Goal: Contribute content: Contribute content

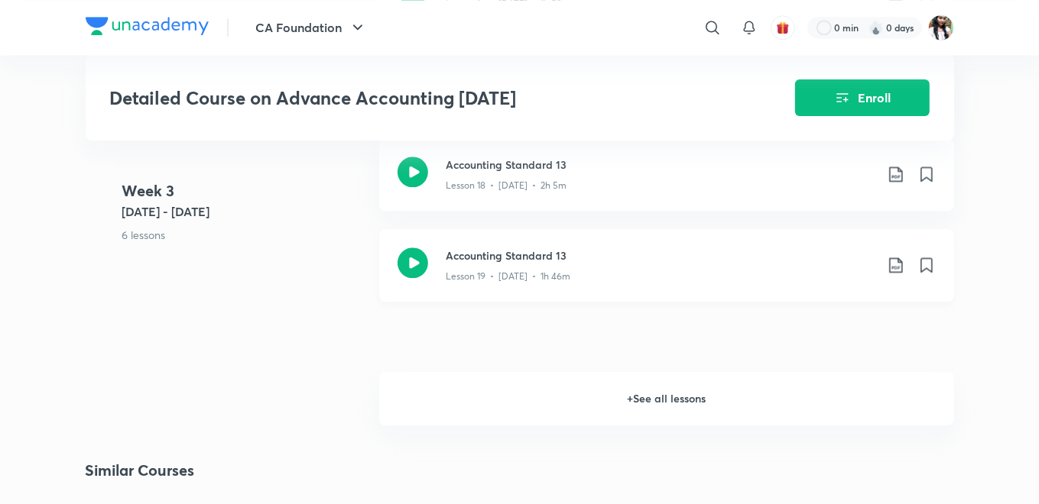
scroll to position [2554, 0]
click at [676, 395] on h6 "+ See all lessons" at bounding box center [666, 399] width 575 height 54
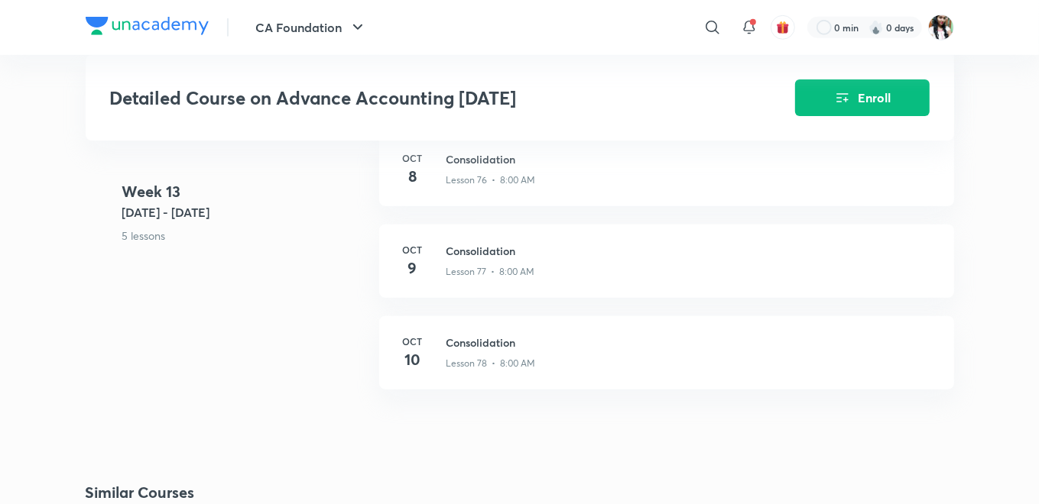
scroll to position [8899, 0]
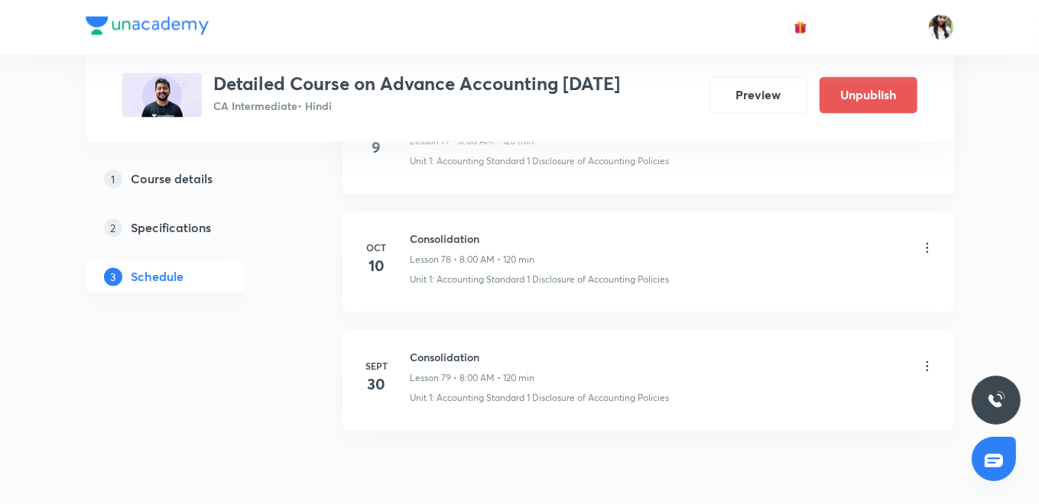
scroll to position [9886, 0]
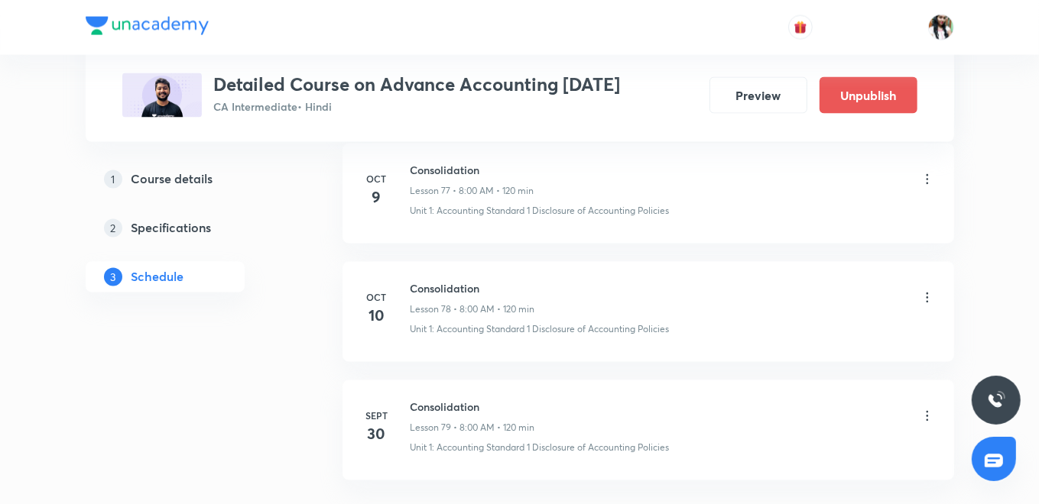
click at [927, 411] on icon at bounding box center [927, 416] width 2 height 10
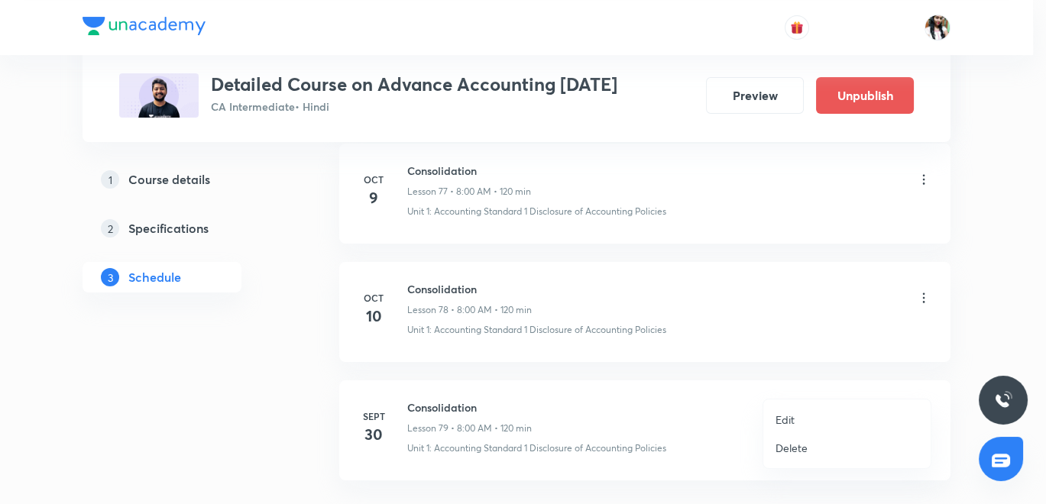
click at [679, 366] on div at bounding box center [523, 252] width 1046 height 504
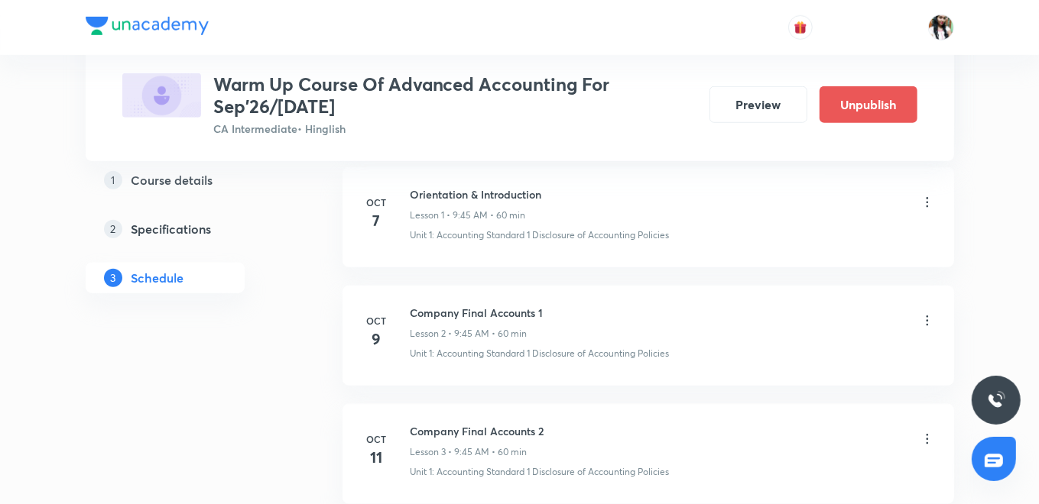
scroll to position [763, 0]
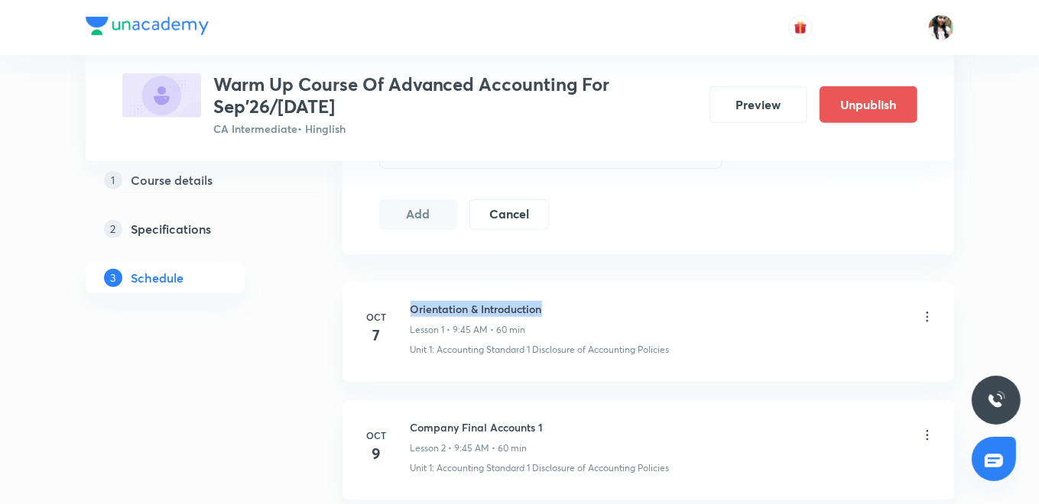
drag, startPoint x: 412, startPoint y: 303, endPoint x: 539, endPoint y: 307, distance: 126.9
click at [539, 307] on h6 "Orientation & Introduction" at bounding box center [475, 309] width 131 height 16
copy h6 "Orientation & Introduction"
drag, startPoint x: 411, startPoint y: 421, endPoint x: 543, endPoint y: 423, distance: 132.3
click at [543, 423] on div "Company Final Accounts 1 Lesson 2 • 9:45 AM • 60 min" at bounding box center [672, 438] width 524 height 36
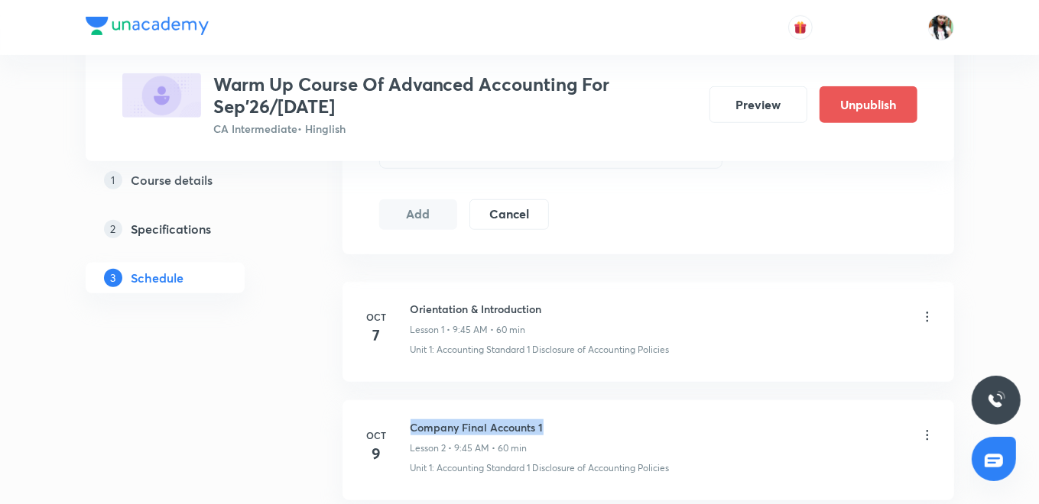
copy h6 "Company Final Accounts 1"
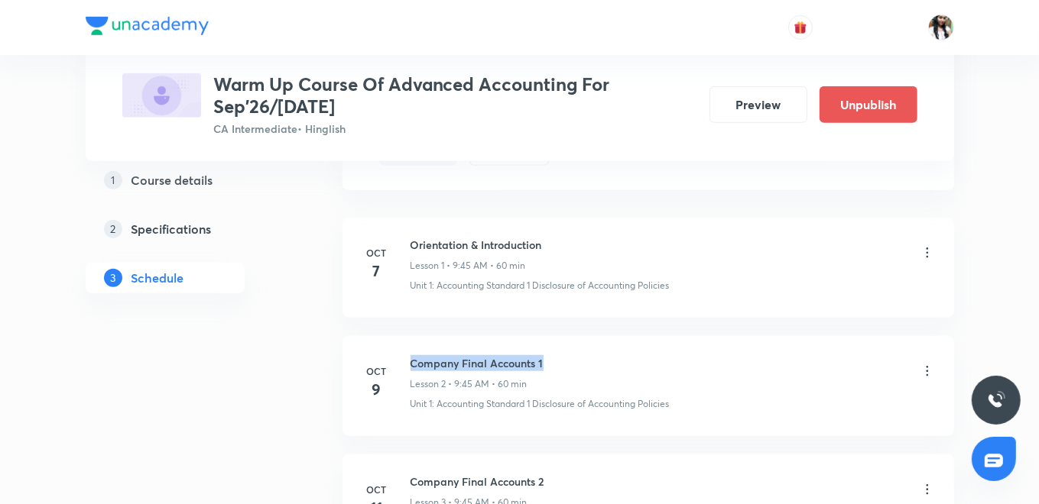
scroll to position [1017, 0]
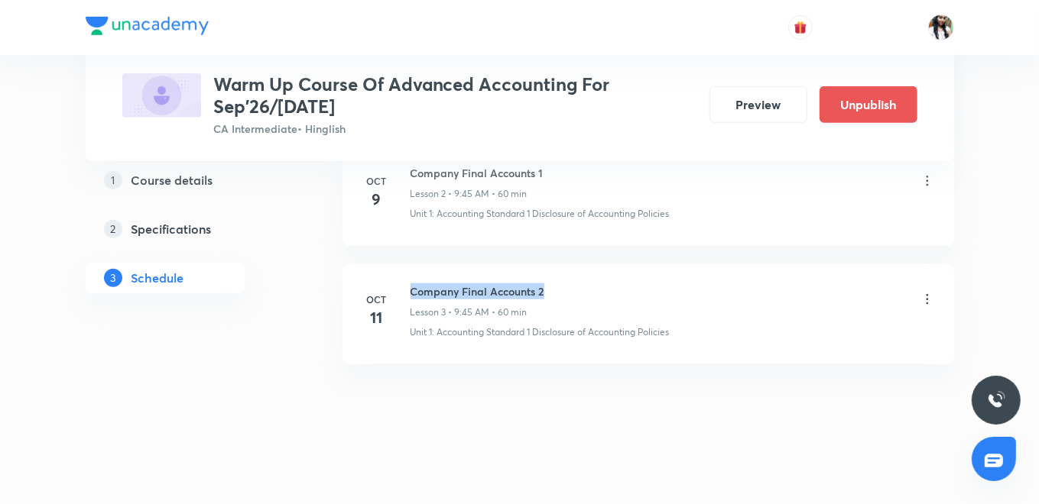
drag, startPoint x: 408, startPoint y: 287, endPoint x: 542, endPoint y: 285, distance: 133.8
click at [542, 285] on h6 "Company Final Accounts 2" at bounding box center [477, 292] width 134 height 16
copy h6 "Company Final Accounts 2"
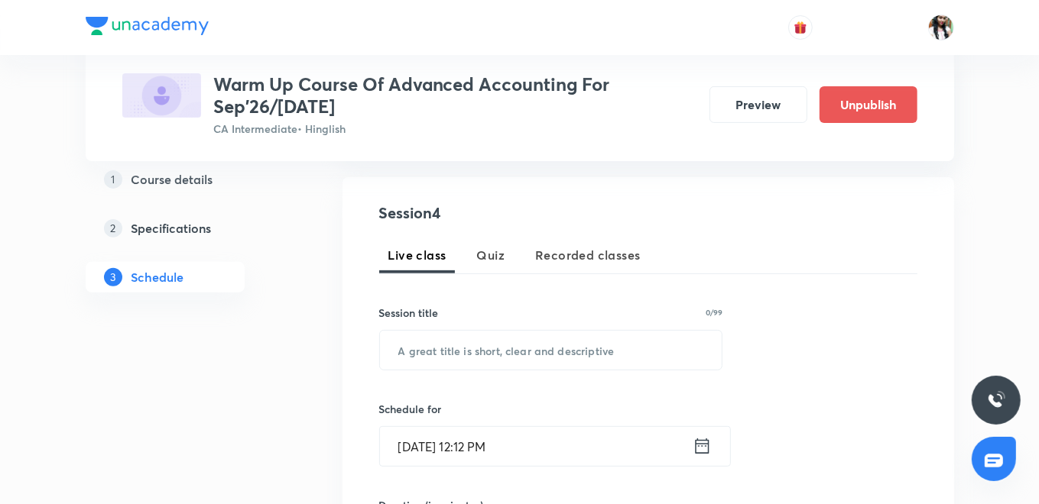
scroll to position [253, 0]
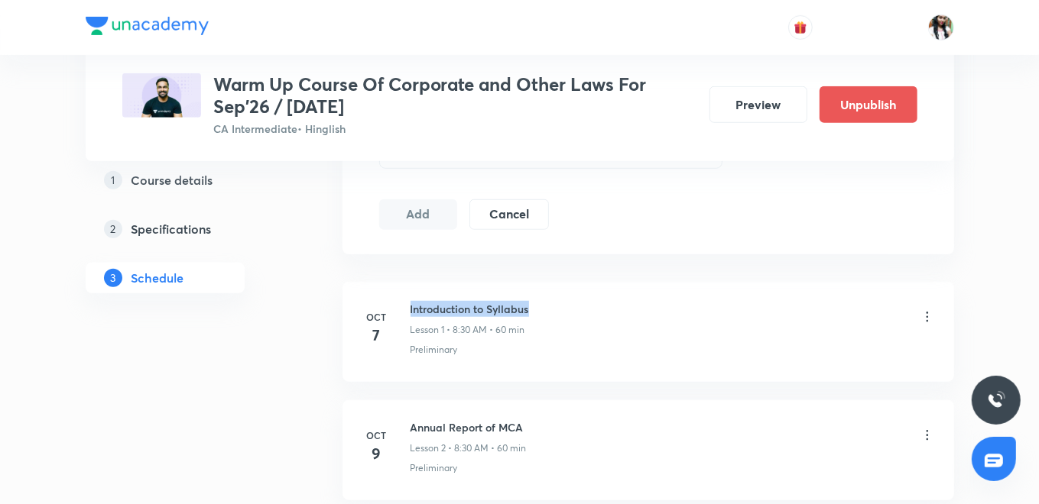
drag, startPoint x: 408, startPoint y: 307, endPoint x: 527, endPoint y: 306, distance: 118.5
click at [527, 306] on div "[DATE] Introduction to Syllabus Lesson 1 • 8:30 AM • 60 min Preliminary" at bounding box center [648, 329] width 573 height 56
copy h6 "Introduction to Syllabus"
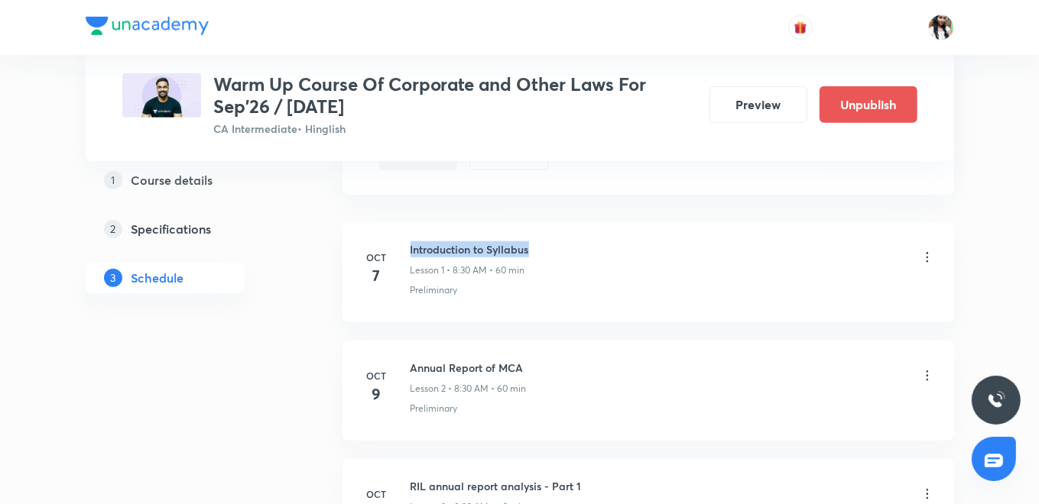
scroll to position [848, 0]
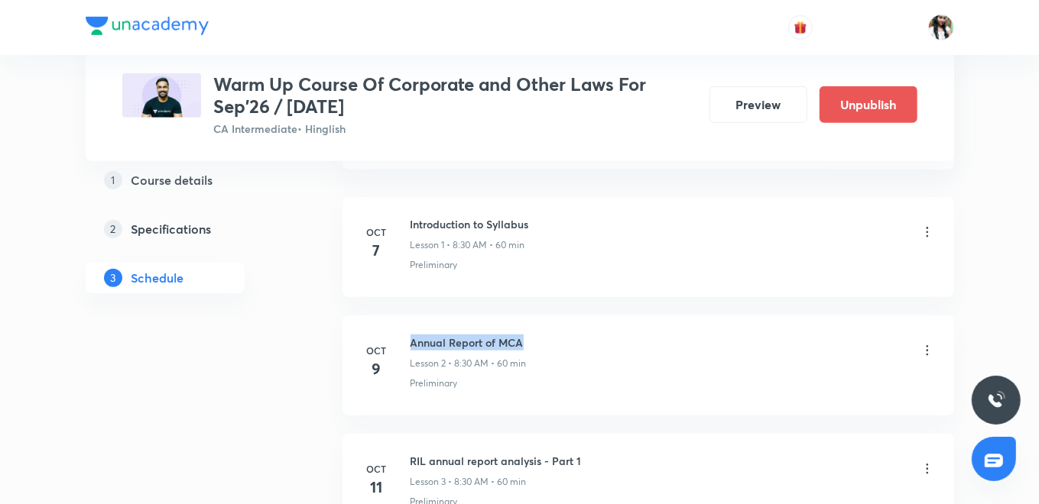
drag, startPoint x: 410, startPoint y: 339, endPoint x: 521, endPoint y: 338, distance: 110.1
click at [521, 338] on h6 "Annual Report of MCA" at bounding box center [468, 343] width 116 height 16
copy h6 "Annual Report of MCA"
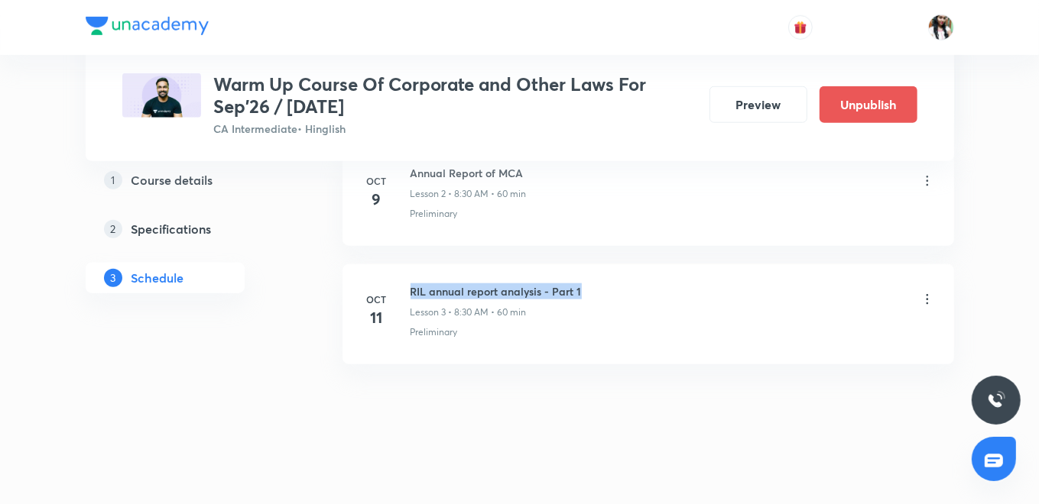
drag, startPoint x: 411, startPoint y: 287, endPoint x: 590, endPoint y: 281, distance: 179.0
click at [590, 284] on div "RIL annual report analysis - Part 1 Lesson 3 • 8:30 AM • 60 min" at bounding box center [672, 302] width 524 height 36
drag, startPoint x: 590, startPoint y: 281, endPoint x: 545, endPoint y: 283, distance: 45.2
copy h6 "RIL annual report analysis - Part 1"
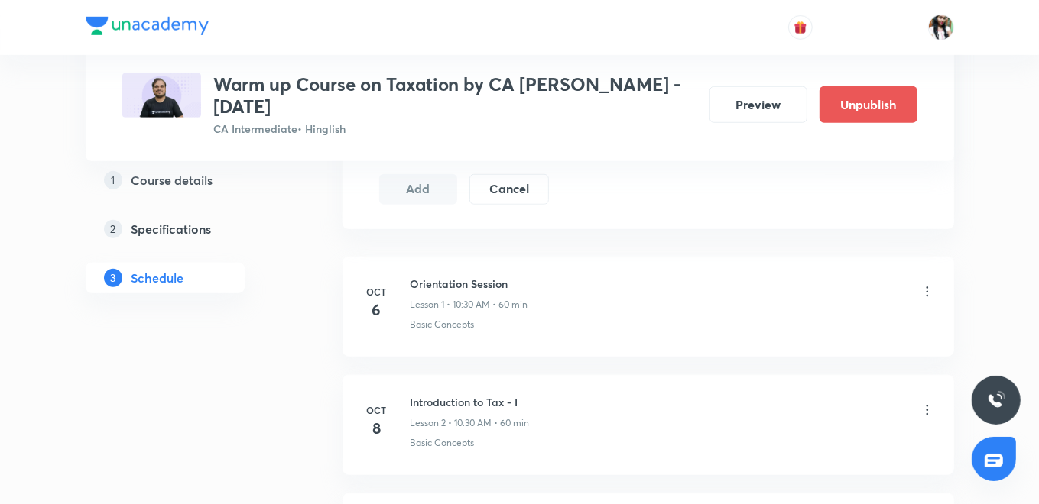
scroll to position [792, 0]
drag, startPoint x: 411, startPoint y: 277, endPoint x: 506, endPoint y: 279, distance: 94.8
click at [506, 279] on h6 "Orientation Session" at bounding box center [469, 280] width 118 height 16
copy h6 "Orientation Session"
drag, startPoint x: 410, startPoint y: 396, endPoint x: 524, endPoint y: 395, distance: 113.1
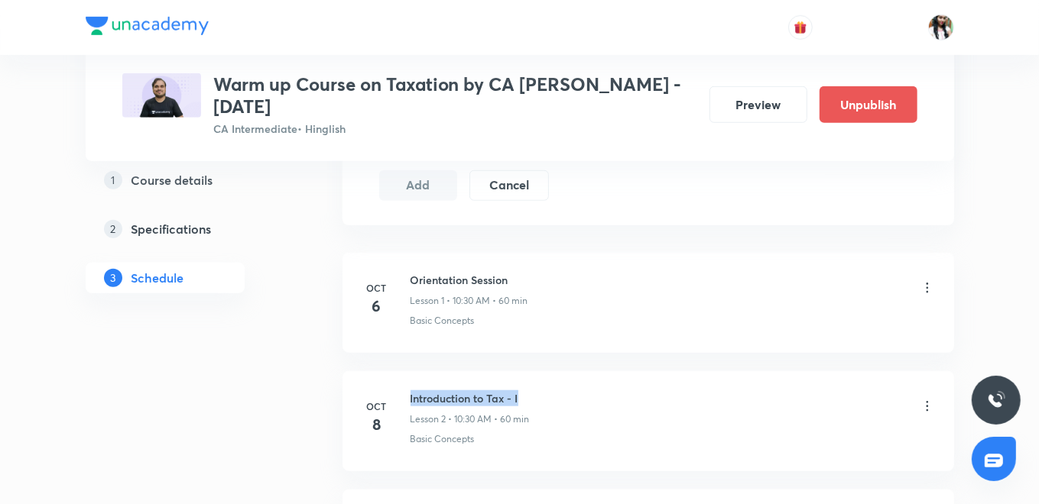
click at [524, 395] on h6 "Introduction to Tax - I" at bounding box center [469, 399] width 119 height 16
copy h6 "Introduction to Tax - I"
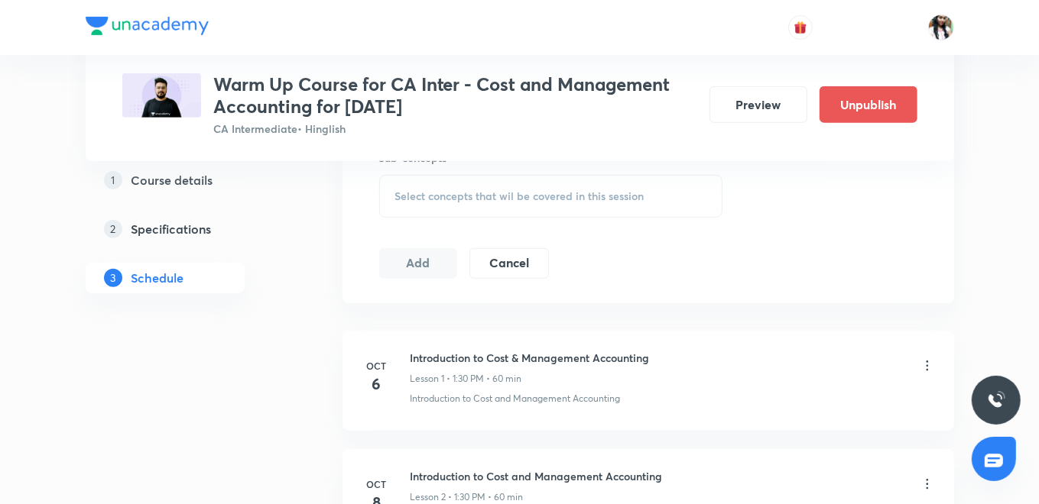
scroll to position [848, 0]
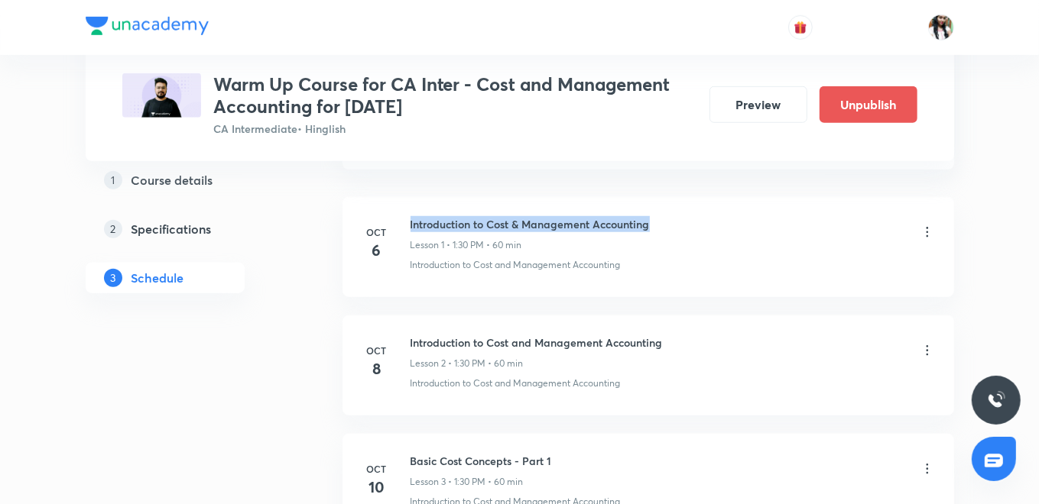
drag, startPoint x: 409, startPoint y: 218, endPoint x: 653, endPoint y: 219, distance: 243.8
click at [653, 219] on div "Introduction to Cost & Management Accounting Lesson 1 • 1:30 PM • 60 min" at bounding box center [672, 234] width 524 height 36
copy h6 "Introduction to Cost & Management Accounting"
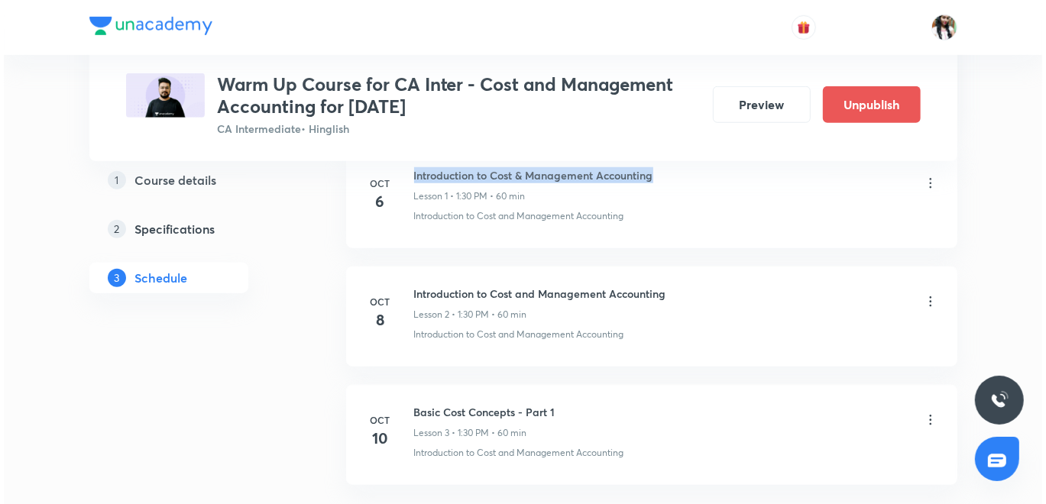
scroll to position [933, 0]
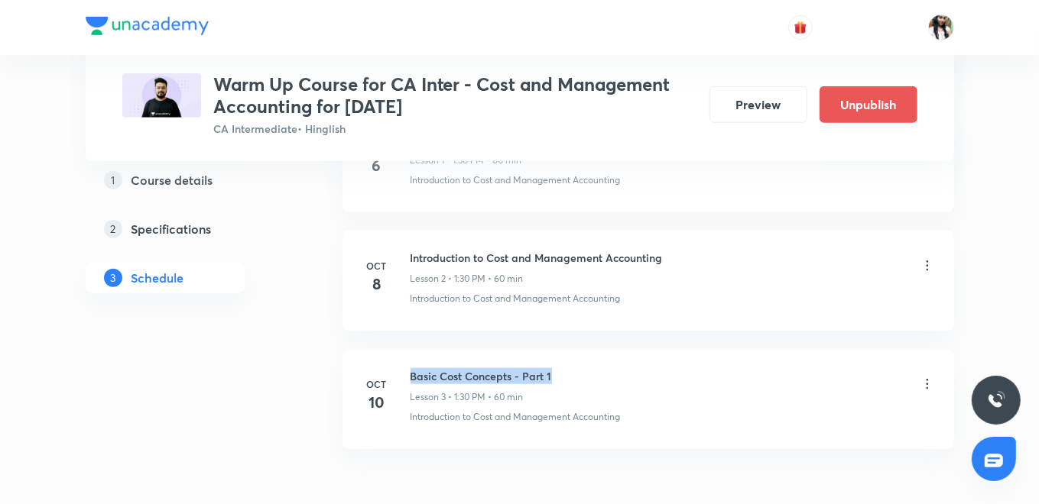
drag, startPoint x: 410, startPoint y: 373, endPoint x: 551, endPoint y: 373, distance: 140.6
click at [551, 373] on div "Basic Cost Concepts - Part 1 Lesson 3 • 1:30 PM • 60 min" at bounding box center [672, 386] width 524 height 36
copy h6 "Basic Cost Concepts - Part 1"
click at [928, 261] on icon at bounding box center [927, 265] width 15 height 15
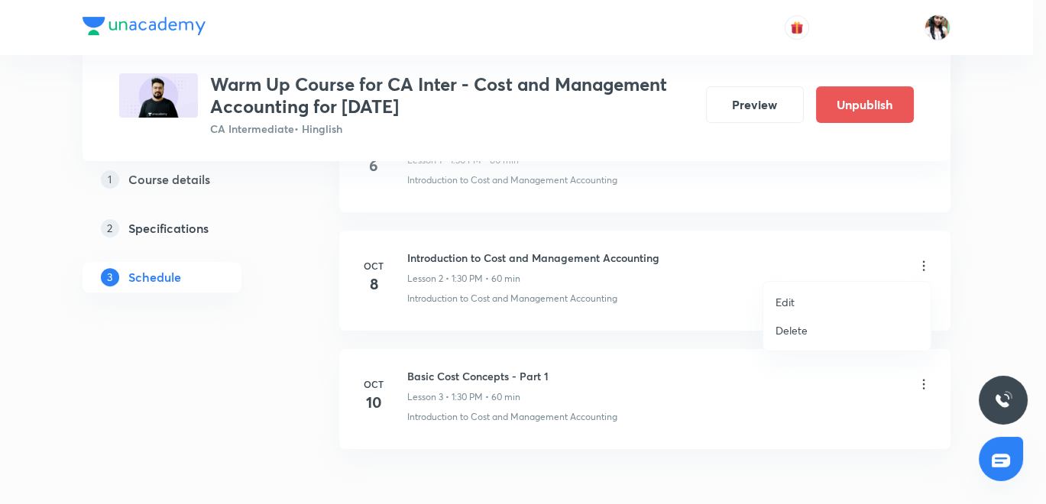
click at [798, 299] on li "Edit" at bounding box center [847, 302] width 167 height 28
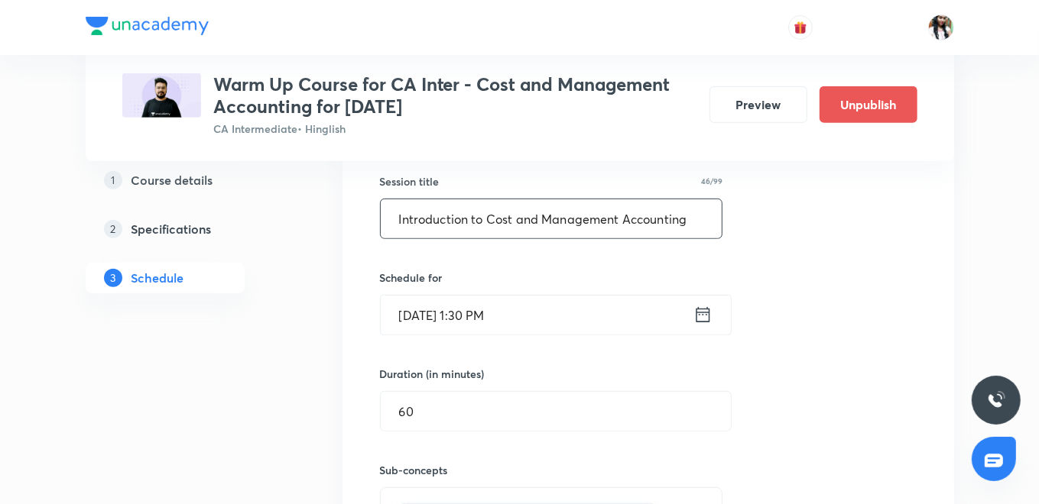
scroll to position [491, 0]
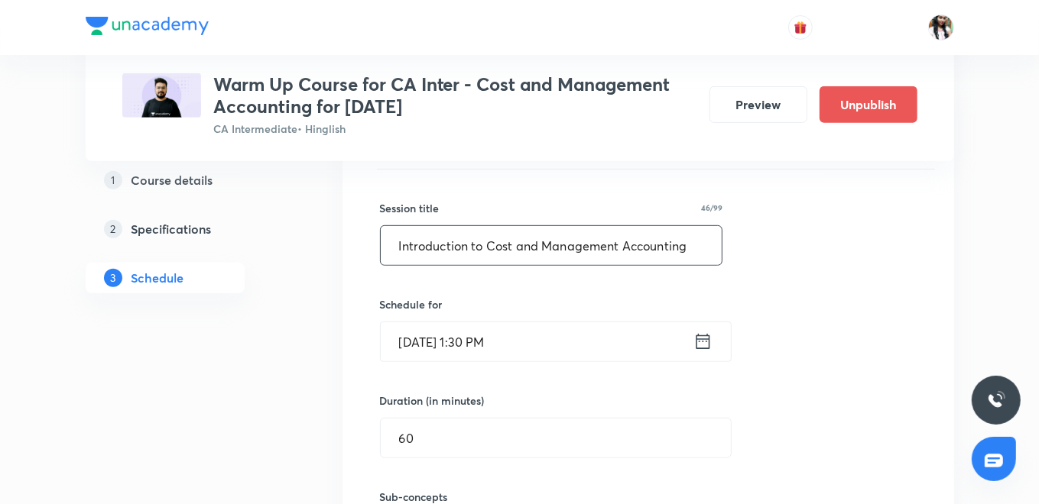
click at [543, 242] on input "Introduction to Cost and Management Accounting" at bounding box center [552, 245] width 342 height 39
paste input "Basic Cost Concepts - Part 1"
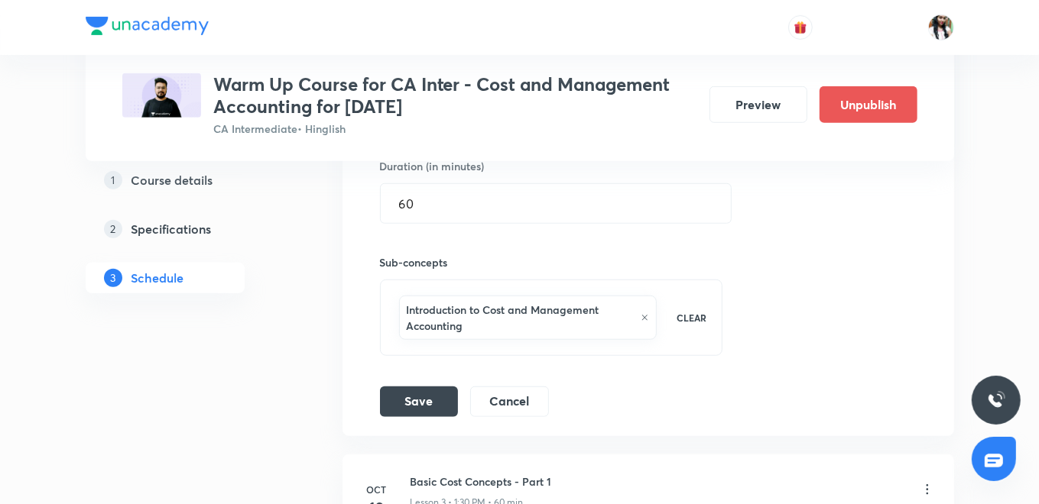
scroll to position [830, 0]
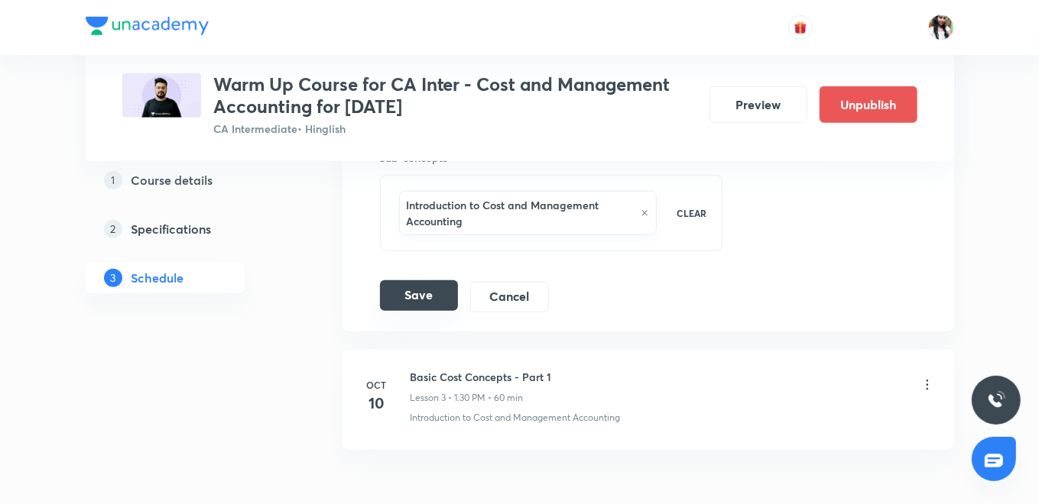
type input "Basic Cost Concepts - Part 1"
click at [429, 294] on button "Save" at bounding box center [419, 296] width 78 height 31
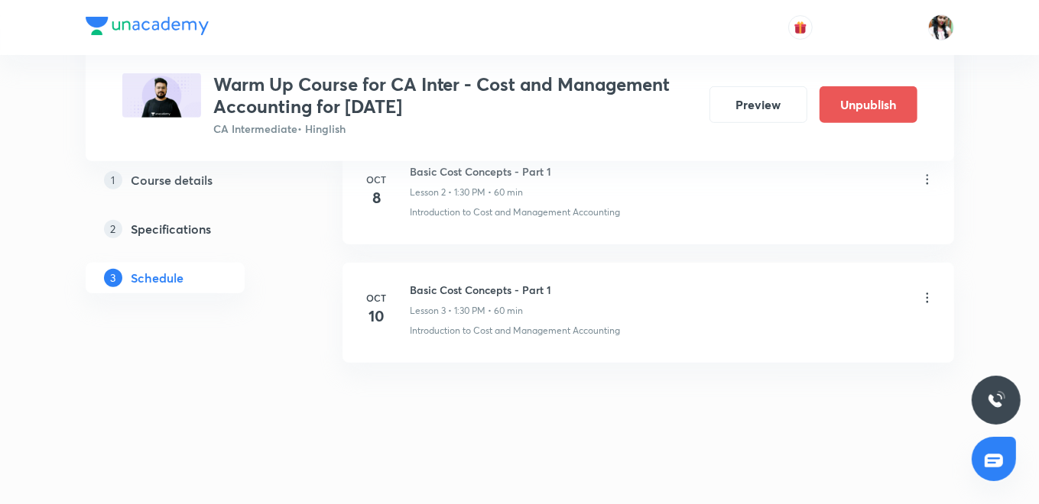
click at [927, 294] on icon at bounding box center [927, 297] width 15 height 15
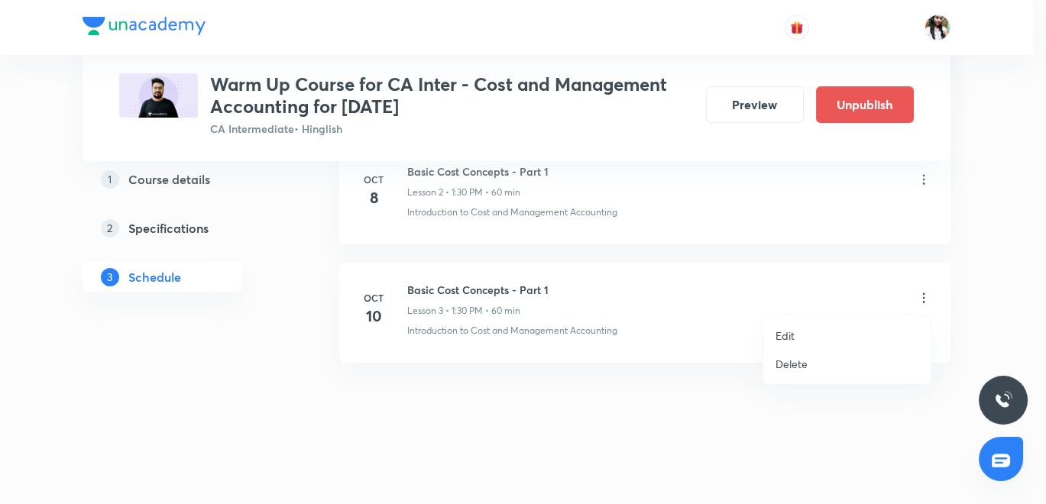
click at [797, 340] on li "Edit" at bounding box center [847, 336] width 167 height 28
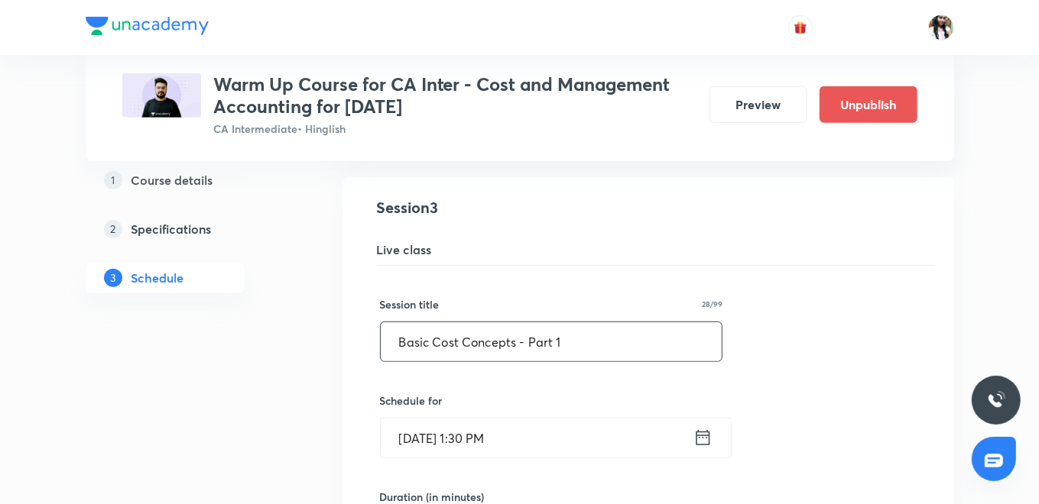
click at [586, 342] on input "Basic Cost Concepts - Part 1" at bounding box center [552, 342] width 342 height 39
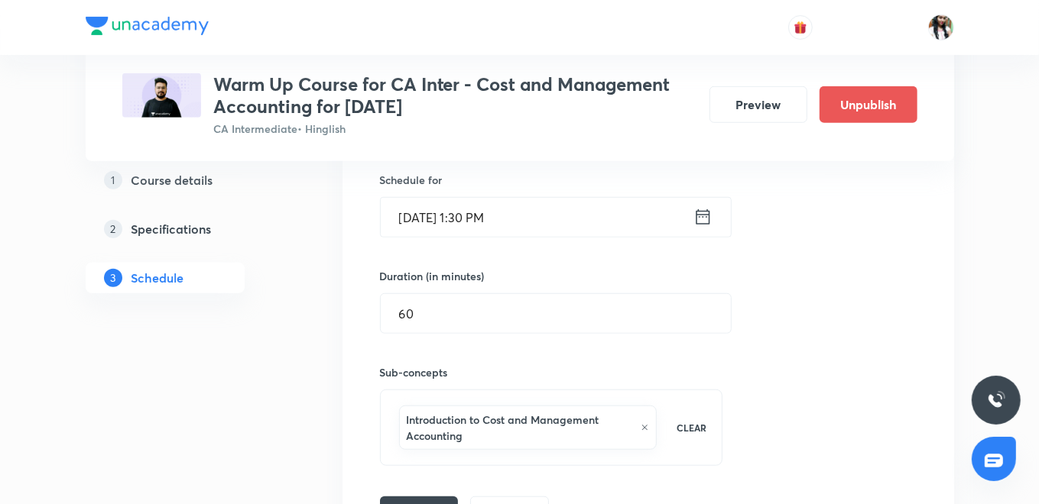
scroll to position [853, 0]
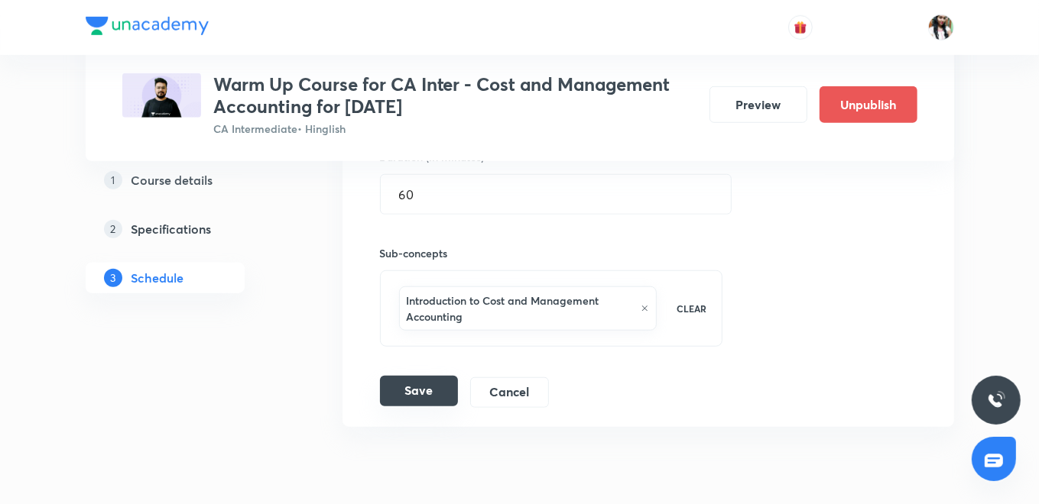
type input "Basic Cost Concepts - Part 2"
click at [421, 395] on button "Save" at bounding box center [419, 391] width 78 height 31
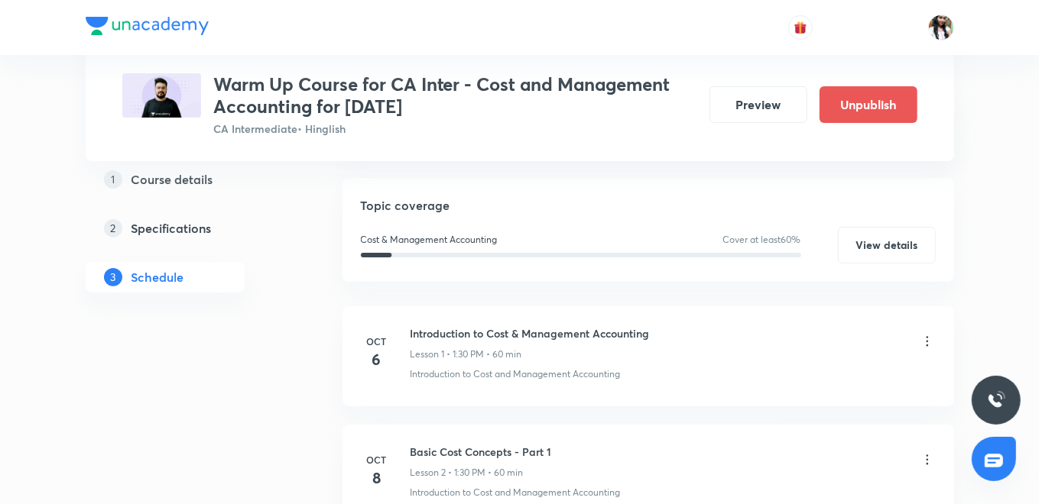
scroll to position [258, 0]
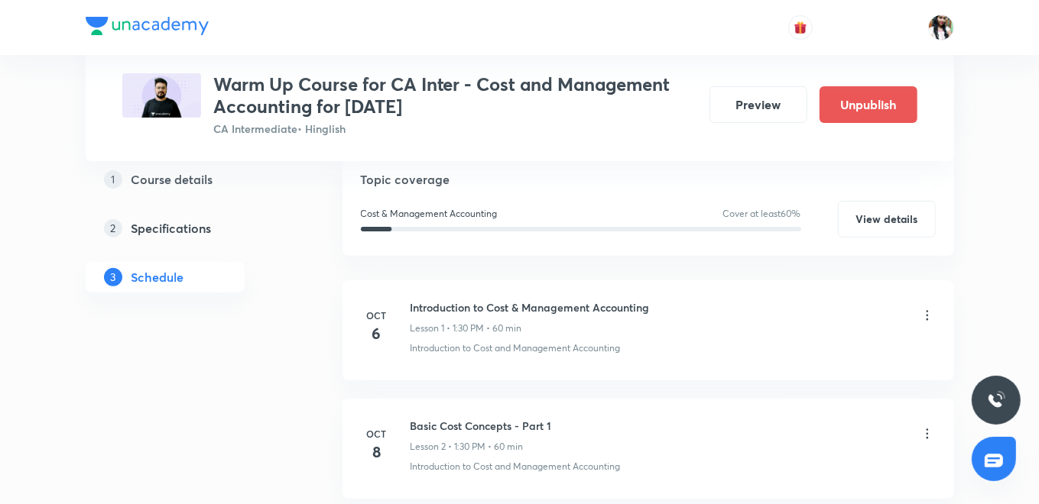
click at [926, 311] on icon at bounding box center [927, 316] width 2 height 10
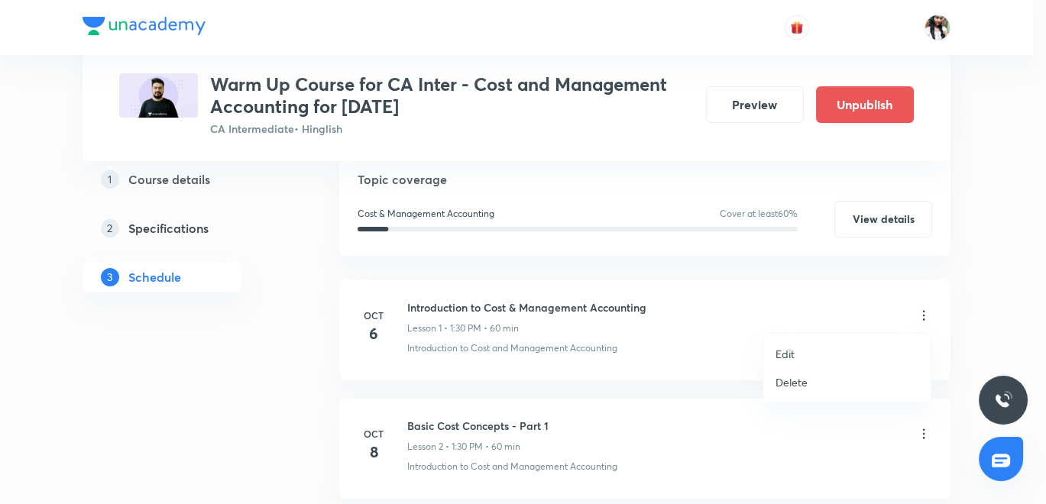
click at [793, 355] on p "Edit" at bounding box center [785, 354] width 19 height 16
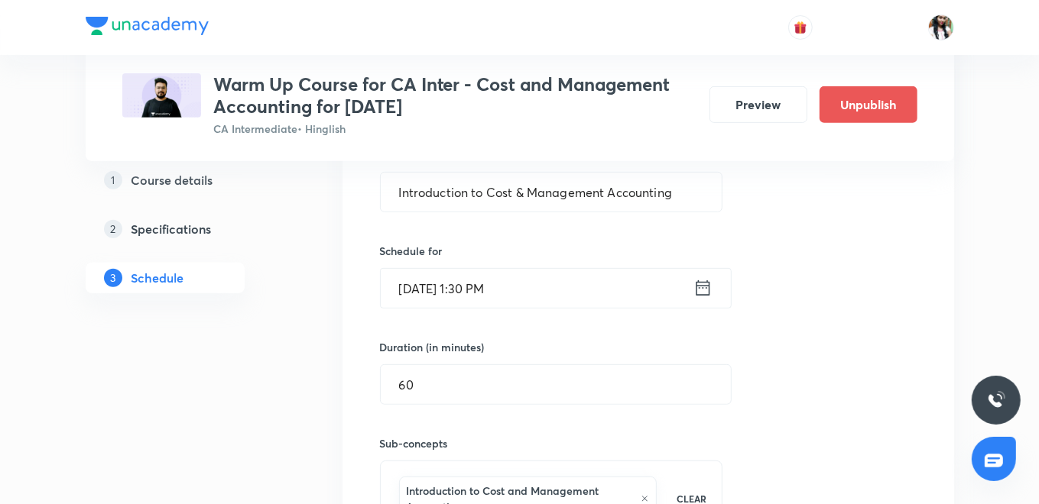
scroll to position [428, 0]
click at [705, 287] on icon at bounding box center [702, 285] width 19 height 21
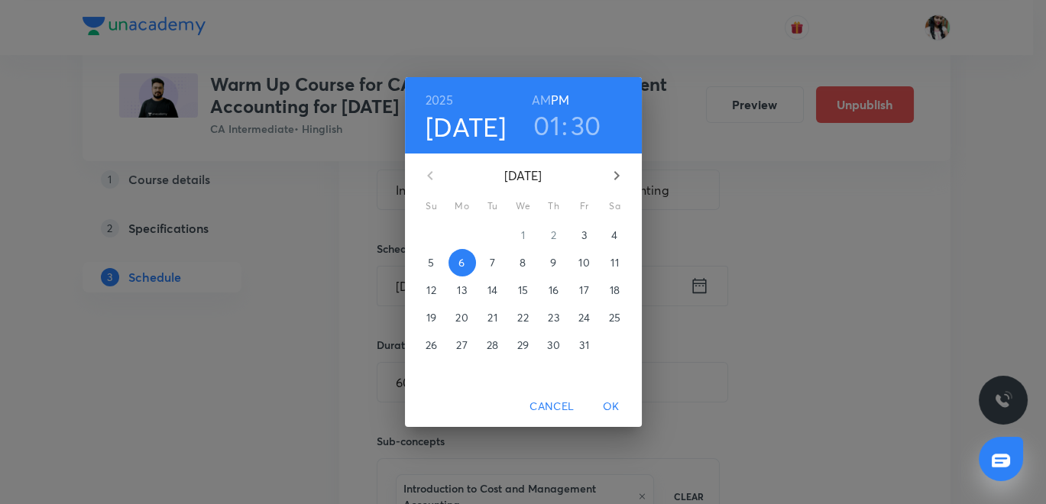
click at [551, 125] on h3 "01" at bounding box center [547, 125] width 27 height 32
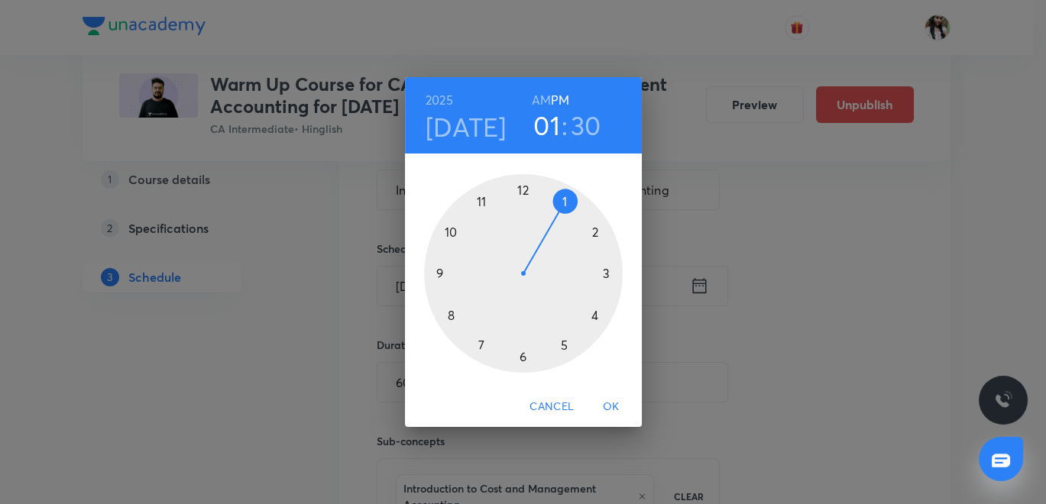
click at [605, 273] on div at bounding box center [523, 273] width 199 height 199
click at [524, 190] on div at bounding box center [523, 273] width 199 height 199
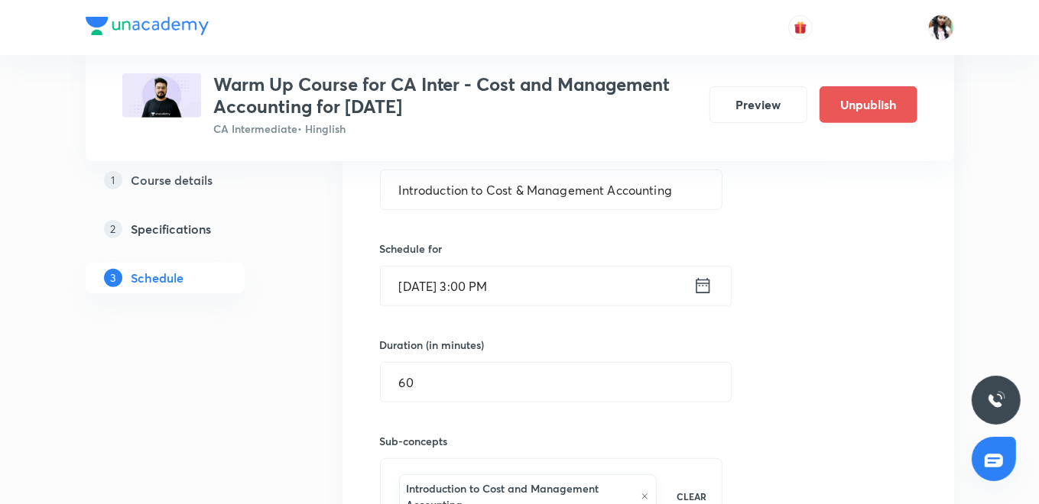
scroll to position [598, 0]
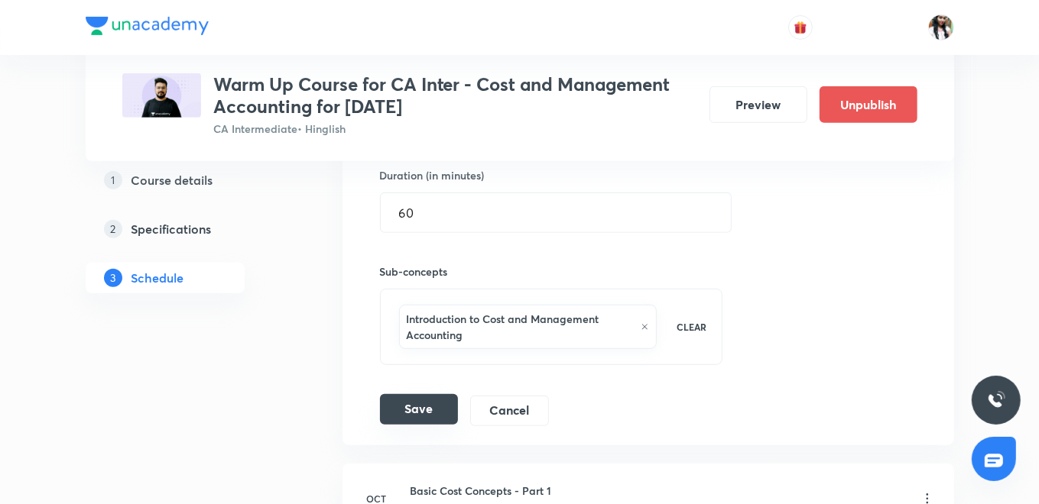
click at [427, 414] on button "Save" at bounding box center [419, 409] width 78 height 31
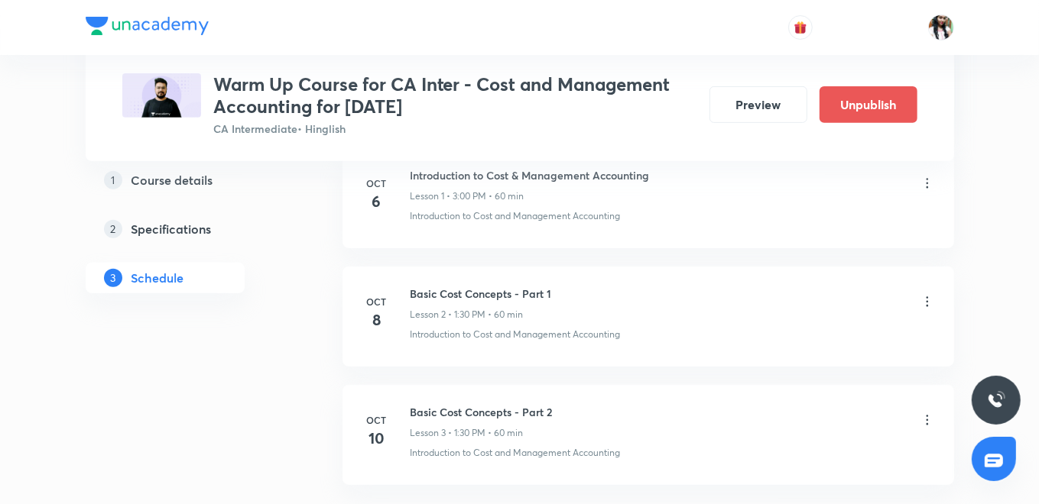
scroll to position [428, 0]
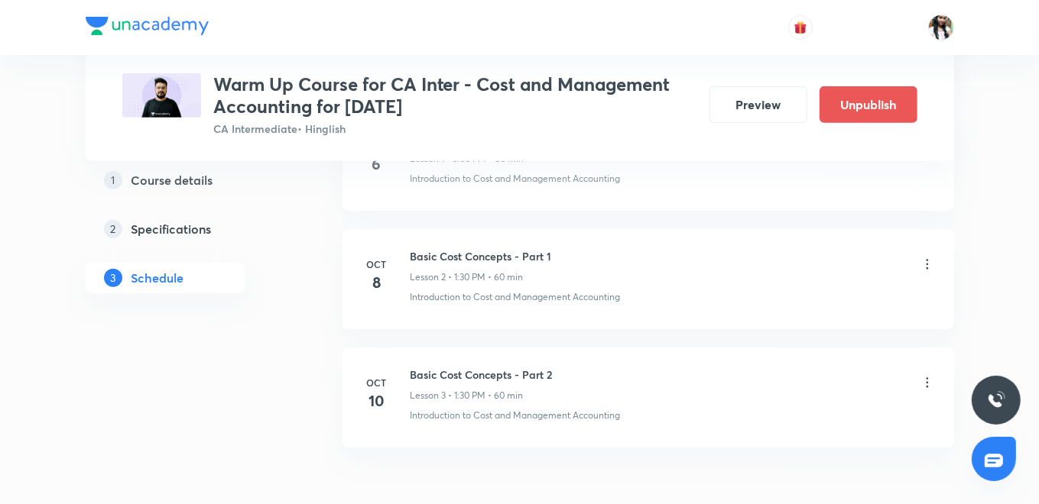
click at [926, 261] on icon at bounding box center [927, 264] width 15 height 15
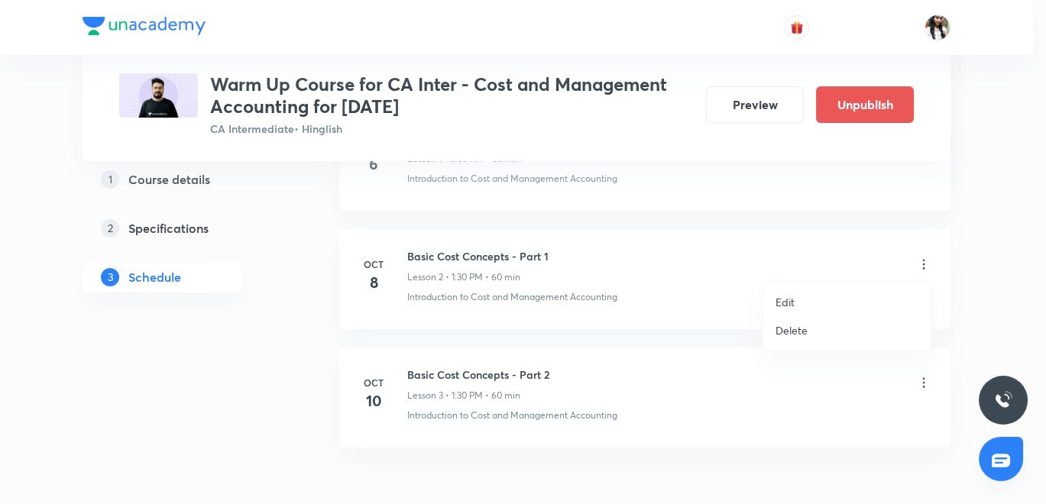
click at [790, 294] on p "Edit" at bounding box center [785, 302] width 19 height 16
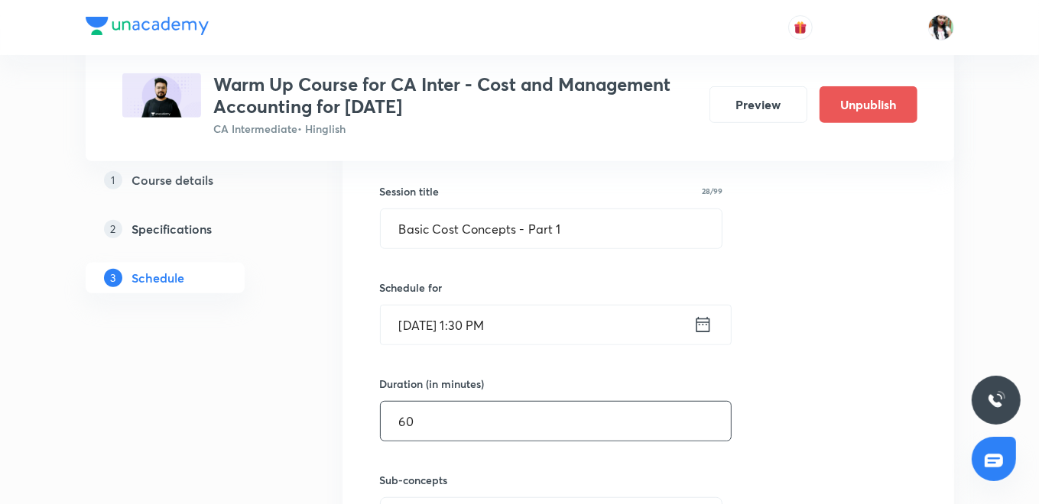
scroll to position [598, 0]
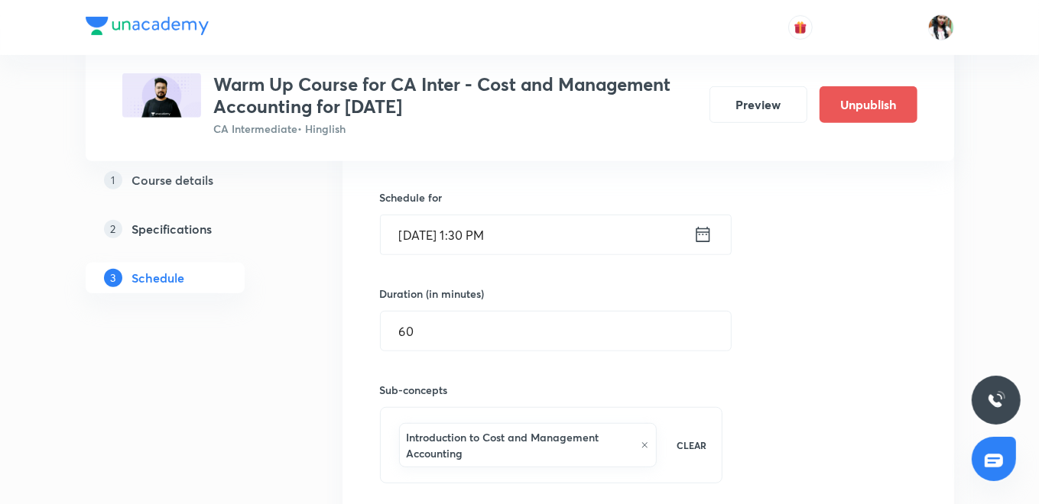
click at [706, 233] on icon at bounding box center [702, 234] width 19 height 21
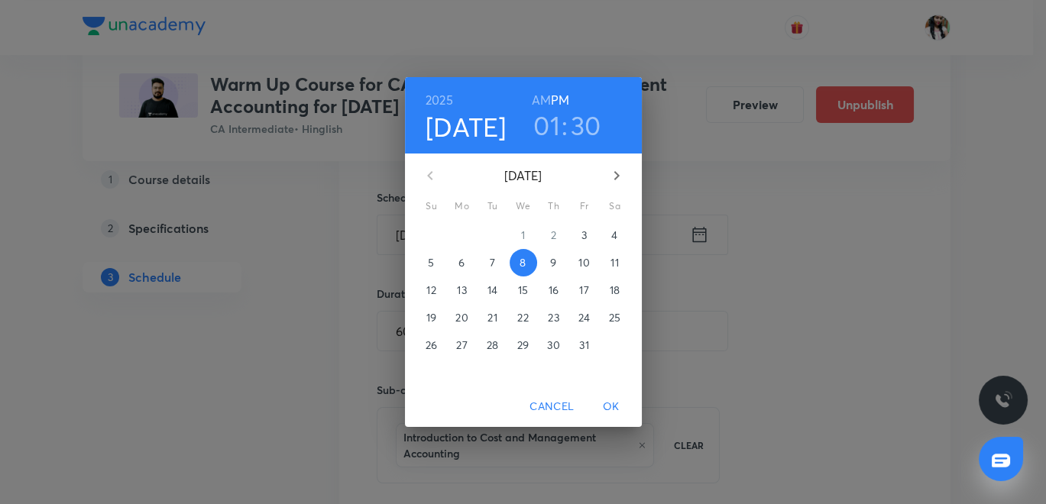
click at [546, 124] on h3 "01" at bounding box center [547, 125] width 27 height 32
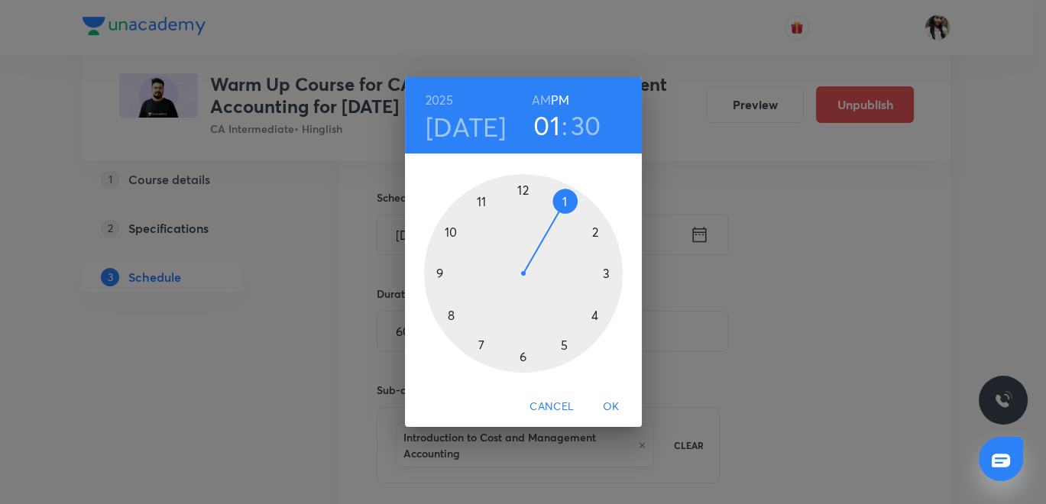
click at [595, 316] on div at bounding box center [523, 273] width 199 height 199
click at [524, 183] on div at bounding box center [523, 273] width 199 height 199
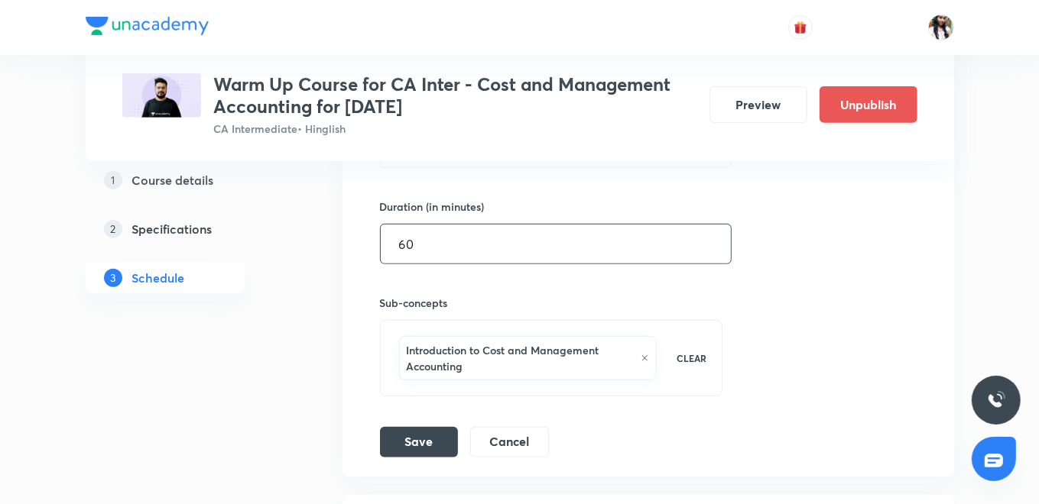
scroll to position [768, 0]
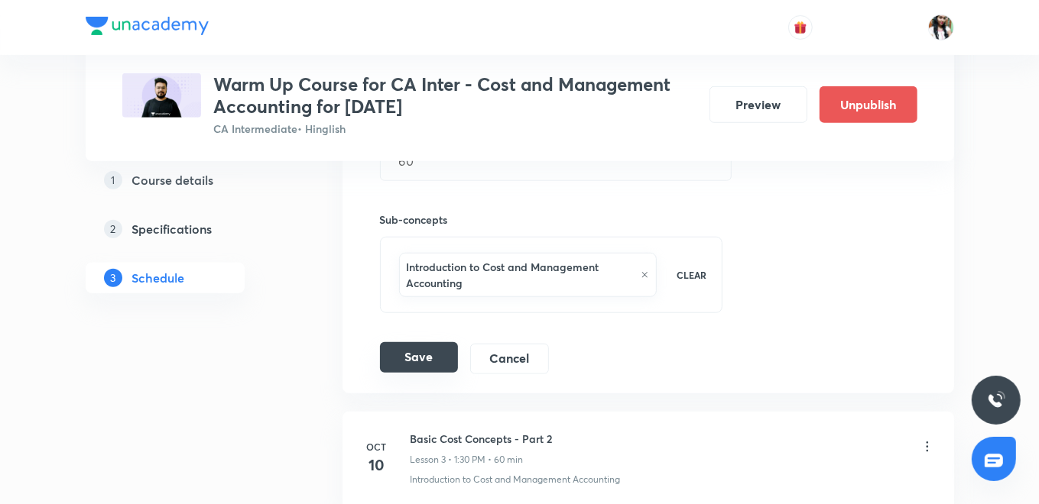
click at [436, 350] on button "Save" at bounding box center [419, 357] width 78 height 31
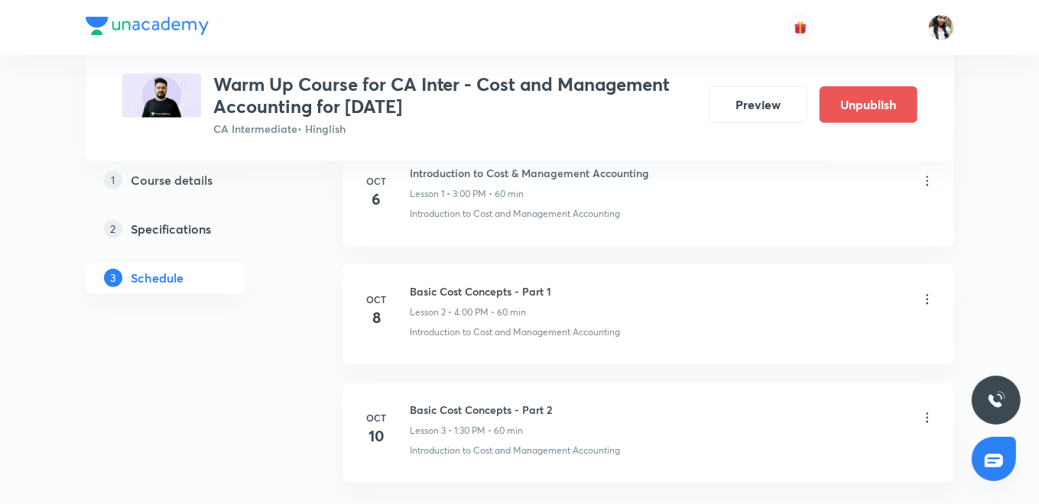
scroll to position [428, 0]
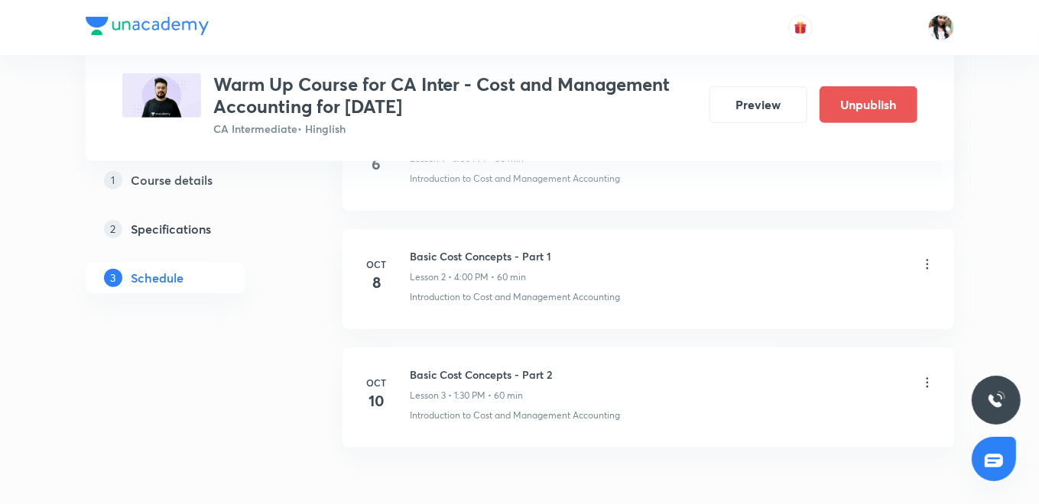
click at [929, 268] on icon at bounding box center [927, 264] width 15 height 15
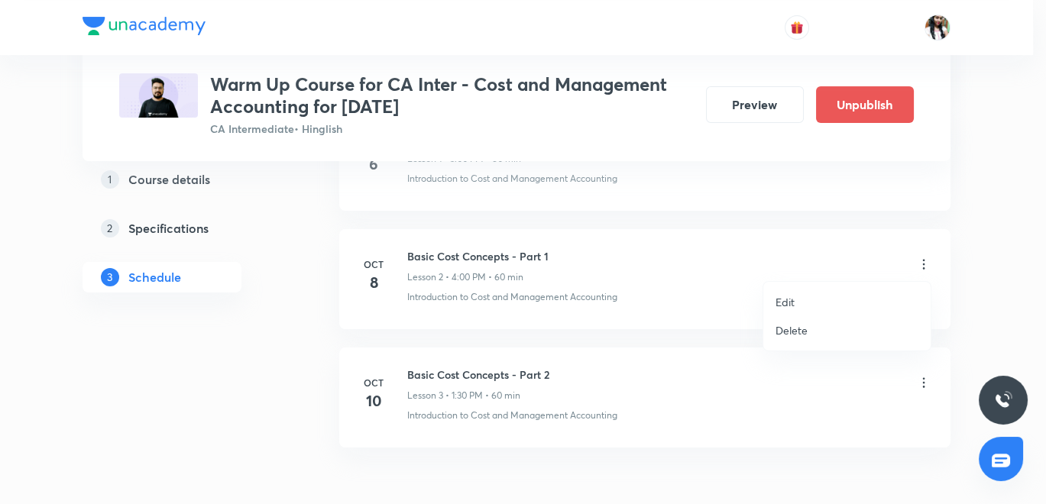
click at [797, 300] on li "Edit" at bounding box center [847, 302] width 167 height 28
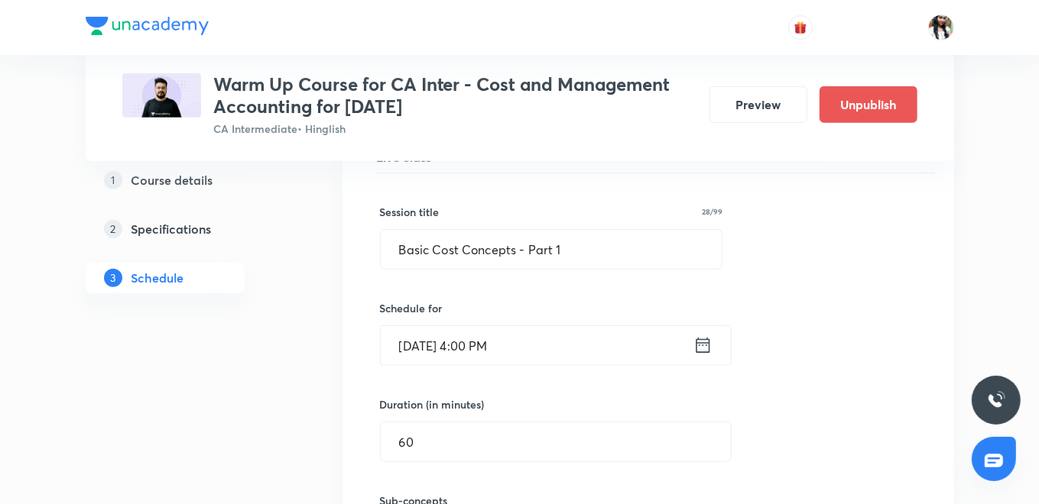
scroll to position [513, 0]
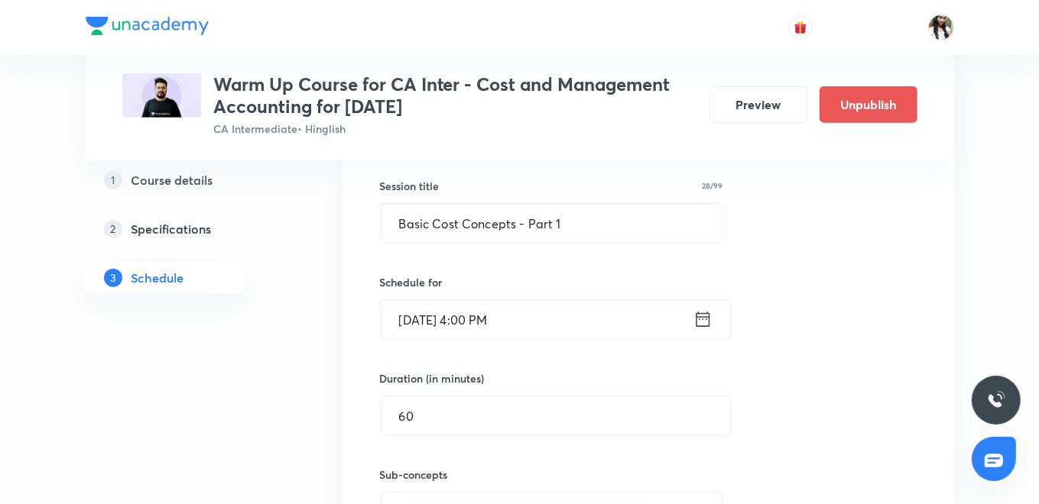
click at [695, 313] on icon at bounding box center [702, 319] width 19 height 21
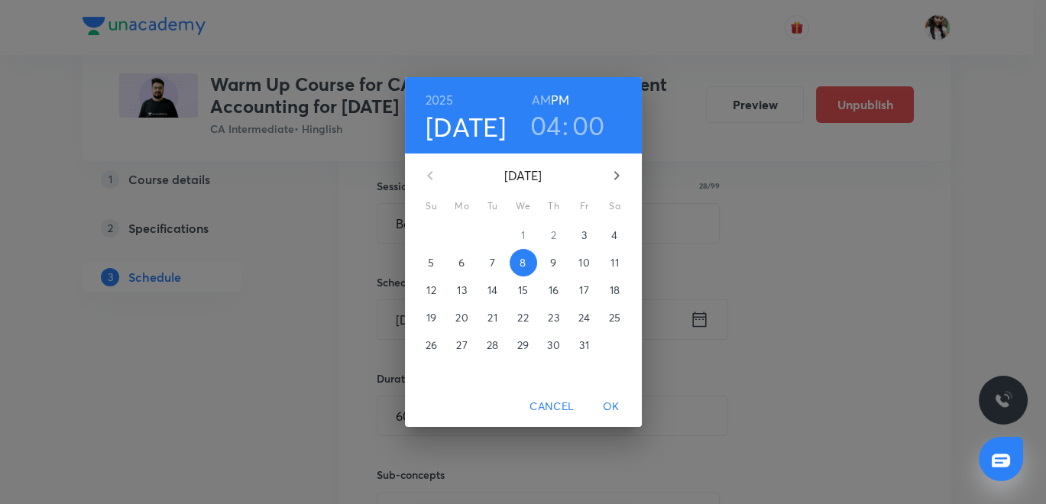
click at [548, 122] on h3 "04" at bounding box center [545, 125] width 31 height 32
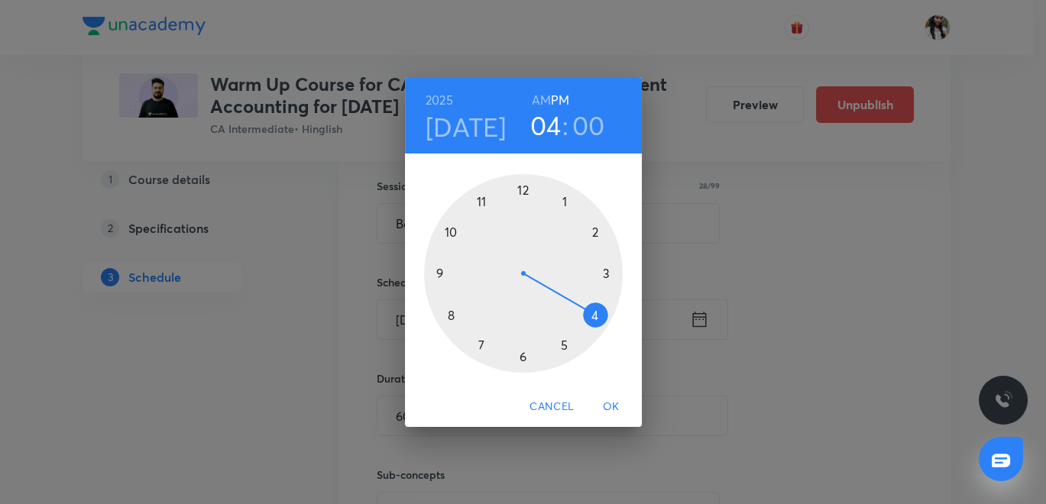
click at [605, 274] on div at bounding box center [523, 273] width 199 height 199
click at [616, 408] on span "OK" at bounding box center [611, 406] width 37 height 19
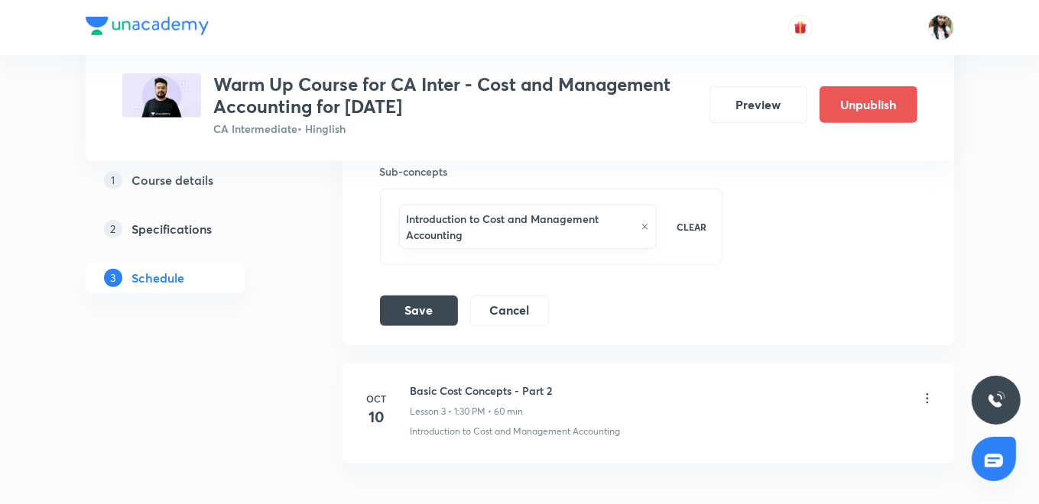
scroll to position [853, 0]
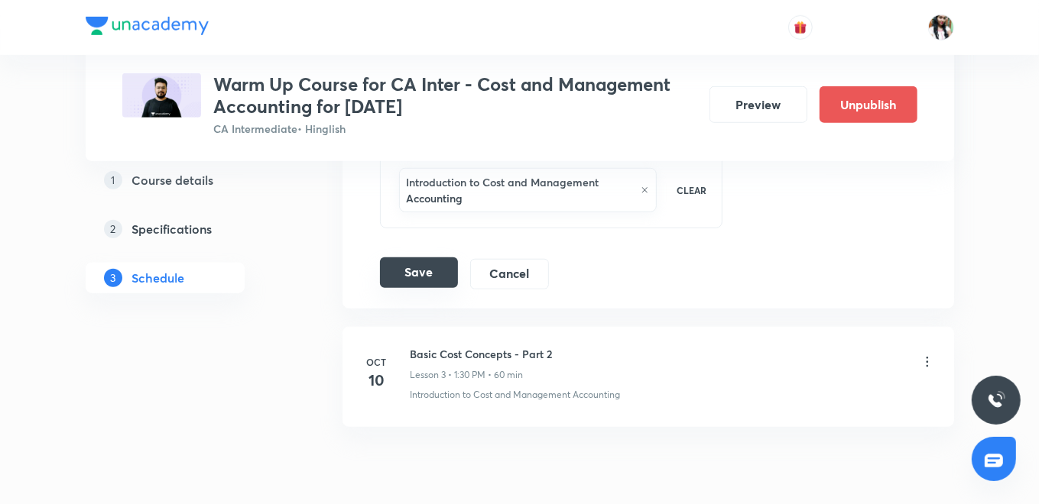
click at [417, 270] on button "Save" at bounding box center [419, 273] width 78 height 31
